Goal: Task Accomplishment & Management: Manage account settings

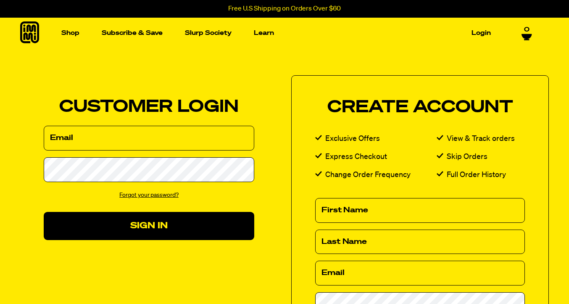
type input "ellen.deacon@gmail.com"
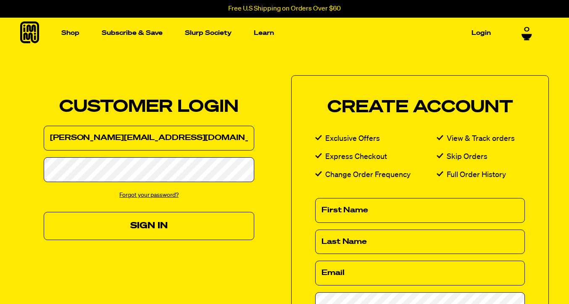
click at [146, 228] on button "Sign In" at bounding box center [149, 226] width 210 height 28
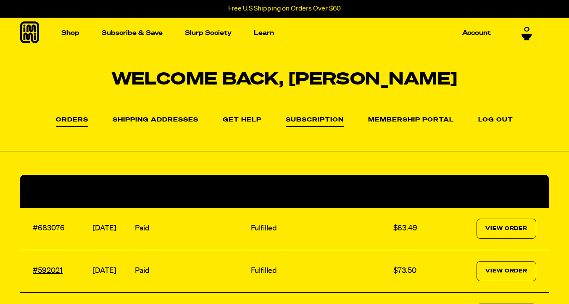
click at [326, 124] on link "Subscription" at bounding box center [315, 122] width 58 height 10
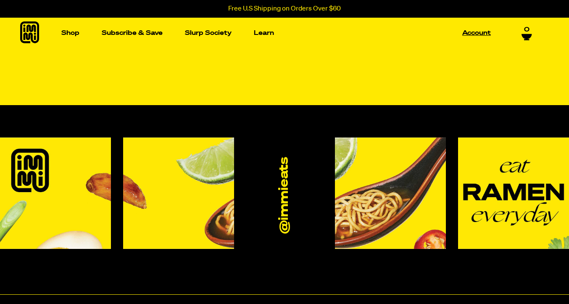
click at [475, 35] on link "Account" at bounding box center [476, 32] width 35 height 13
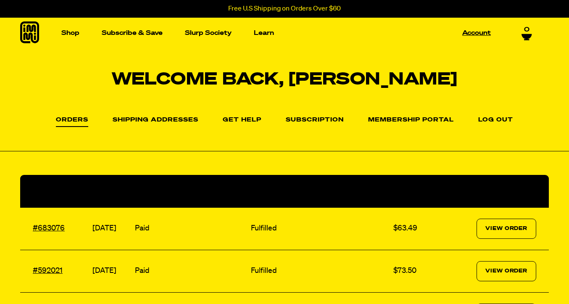
click at [466, 34] on link "Account" at bounding box center [476, 32] width 35 height 13
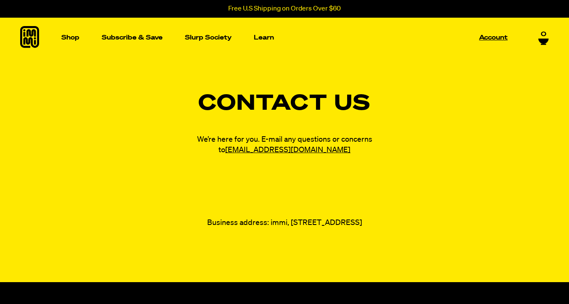
click at [481, 40] on p "Account" at bounding box center [493, 37] width 29 height 6
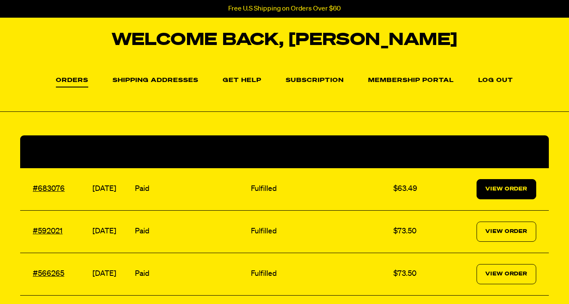
click at [493, 189] on link "View Order" at bounding box center [506, 189] width 60 height 20
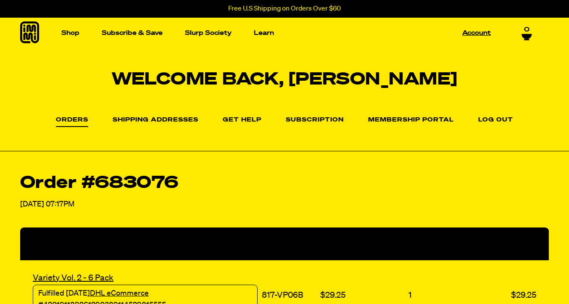
click at [469, 35] on link "Account" at bounding box center [476, 32] width 35 height 13
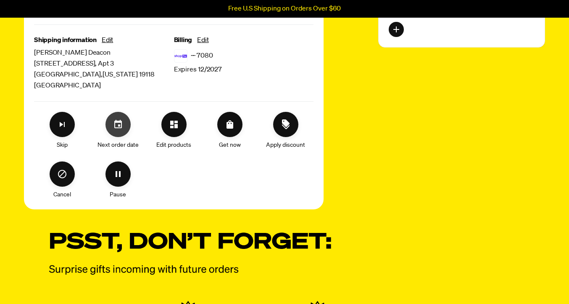
scroll to position [366, 0]
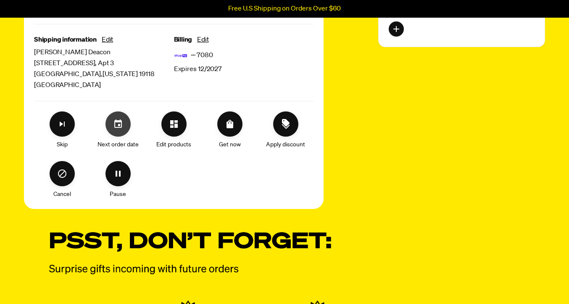
click at [119, 129] on icon "Set your next order date" at bounding box center [118, 124] width 10 height 10
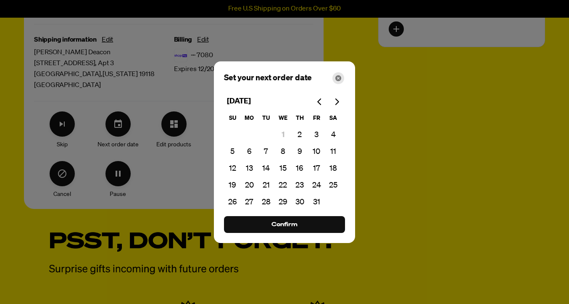
click at [337, 76] on icon "Close" at bounding box center [338, 78] width 6 height 6
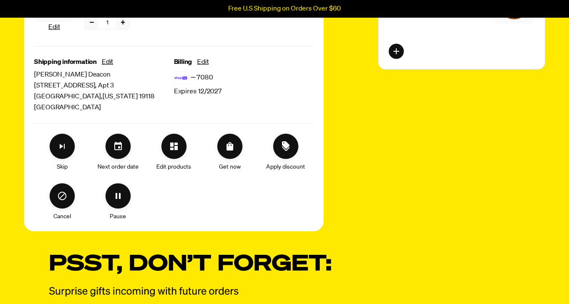
scroll to position [348, 0]
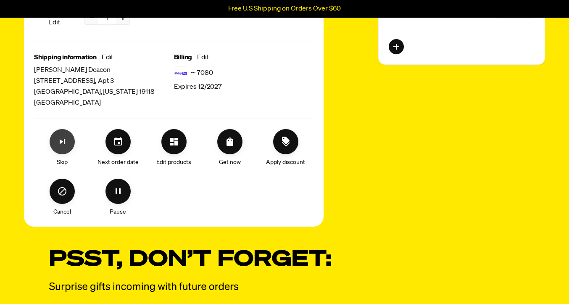
click at [60, 144] on icon "Skip subscription" at bounding box center [62, 141] width 5 height 5
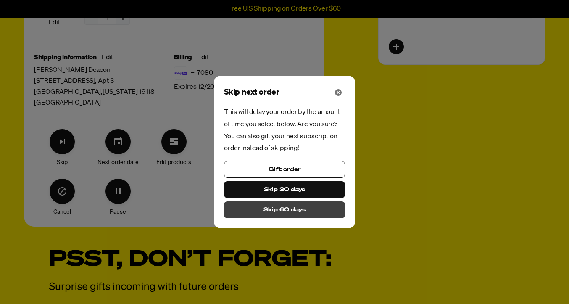
click at [285, 214] on span "Skip 60 days" at bounding box center [284, 209] width 42 height 9
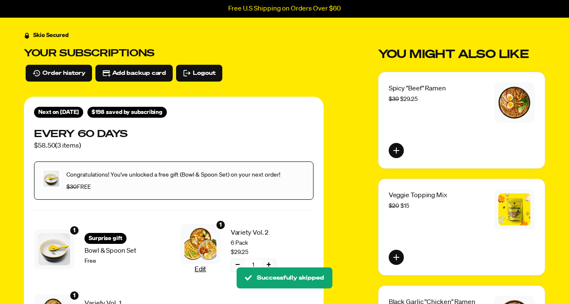
scroll to position [0, 0]
